Goal: Use online tool/utility: Utilize a website feature to perform a specific function

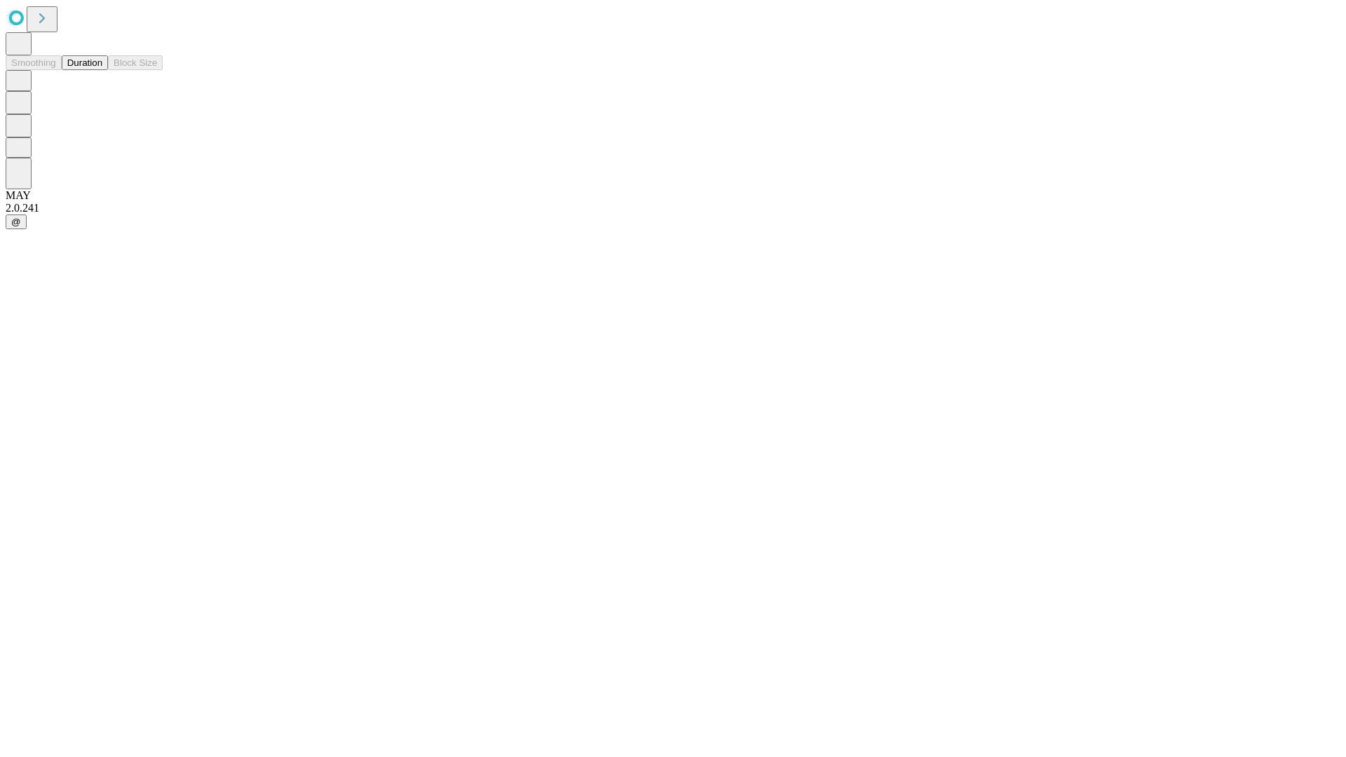
click at [102, 70] on button "Duration" at bounding box center [85, 62] width 46 height 15
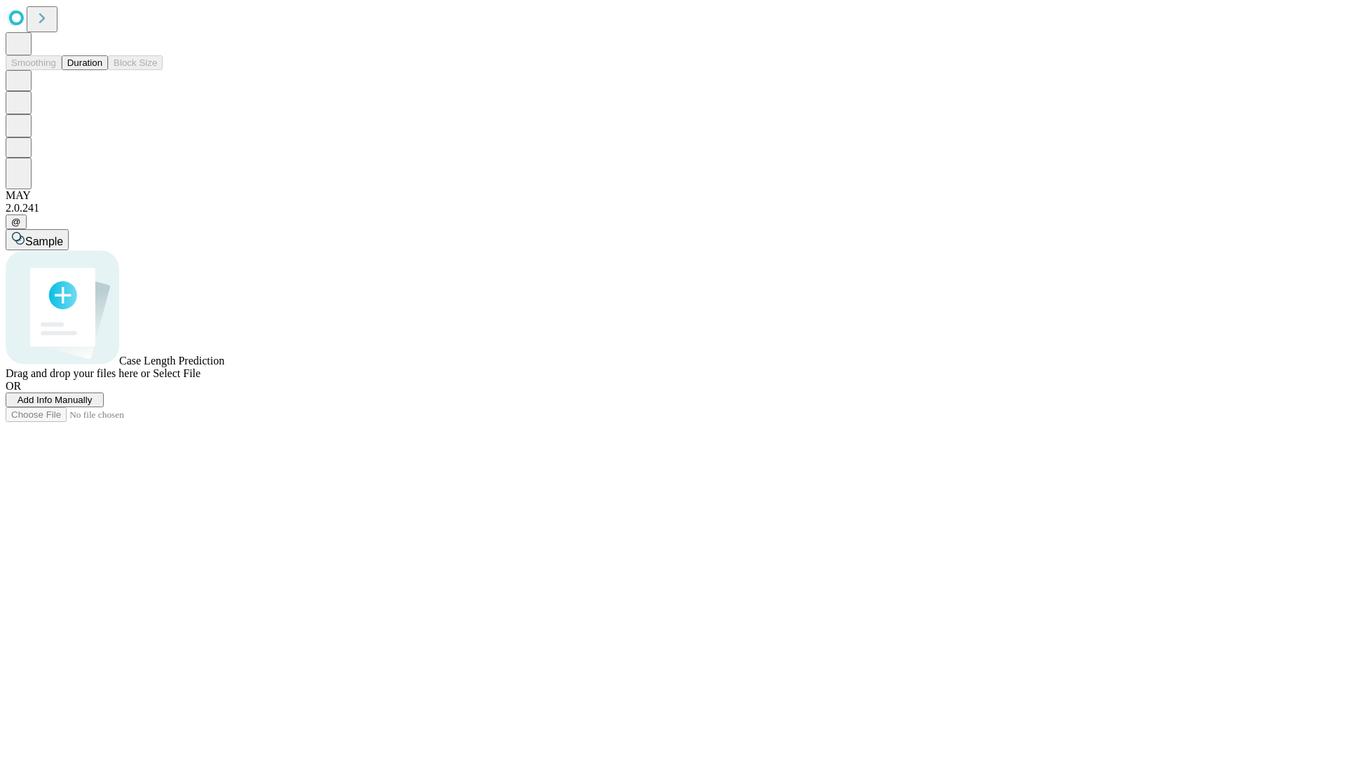
click at [201, 379] on span "Select File" at bounding box center [177, 373] width 48 height 12
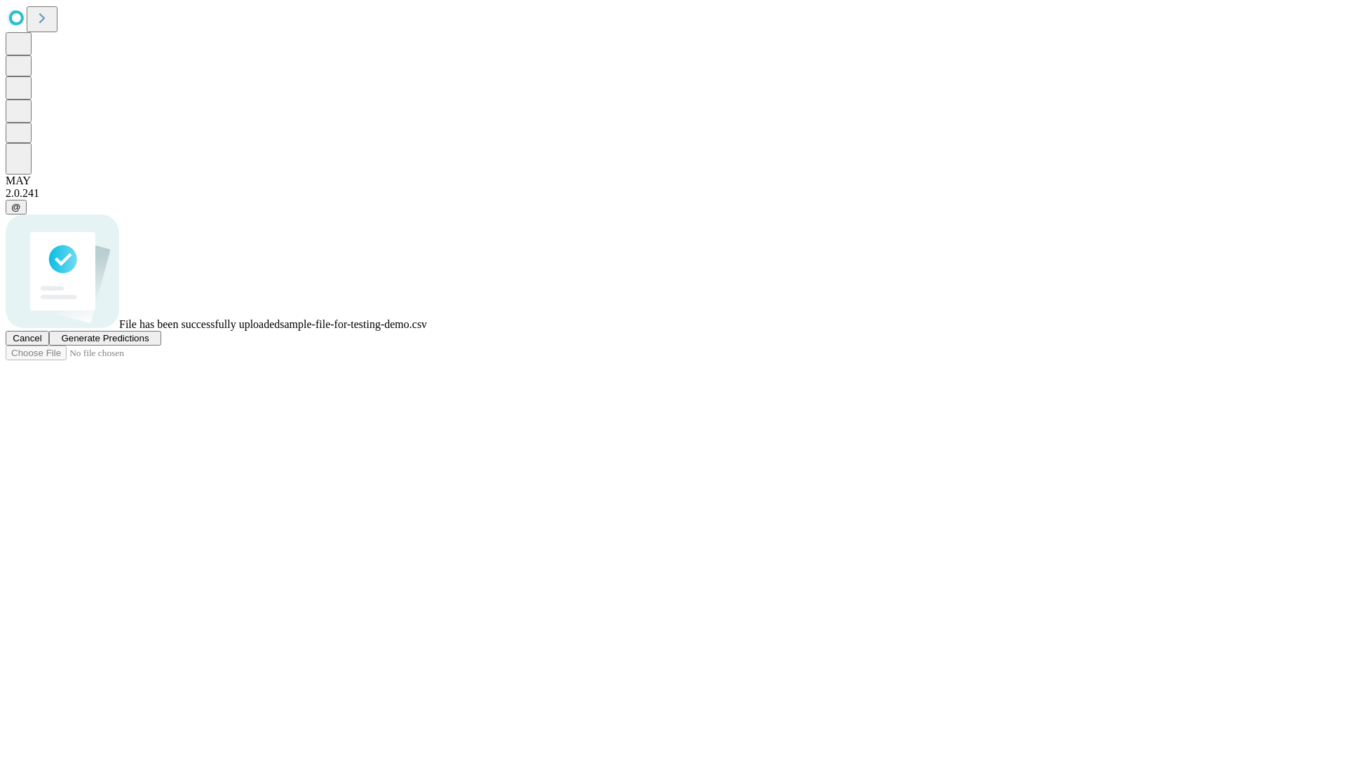
click at [149, 344] on span "Generate Predictions" at bounding box center [105, 338] width 88 height 11
